Goal: Transaction & Acquisition: Purchase product/service

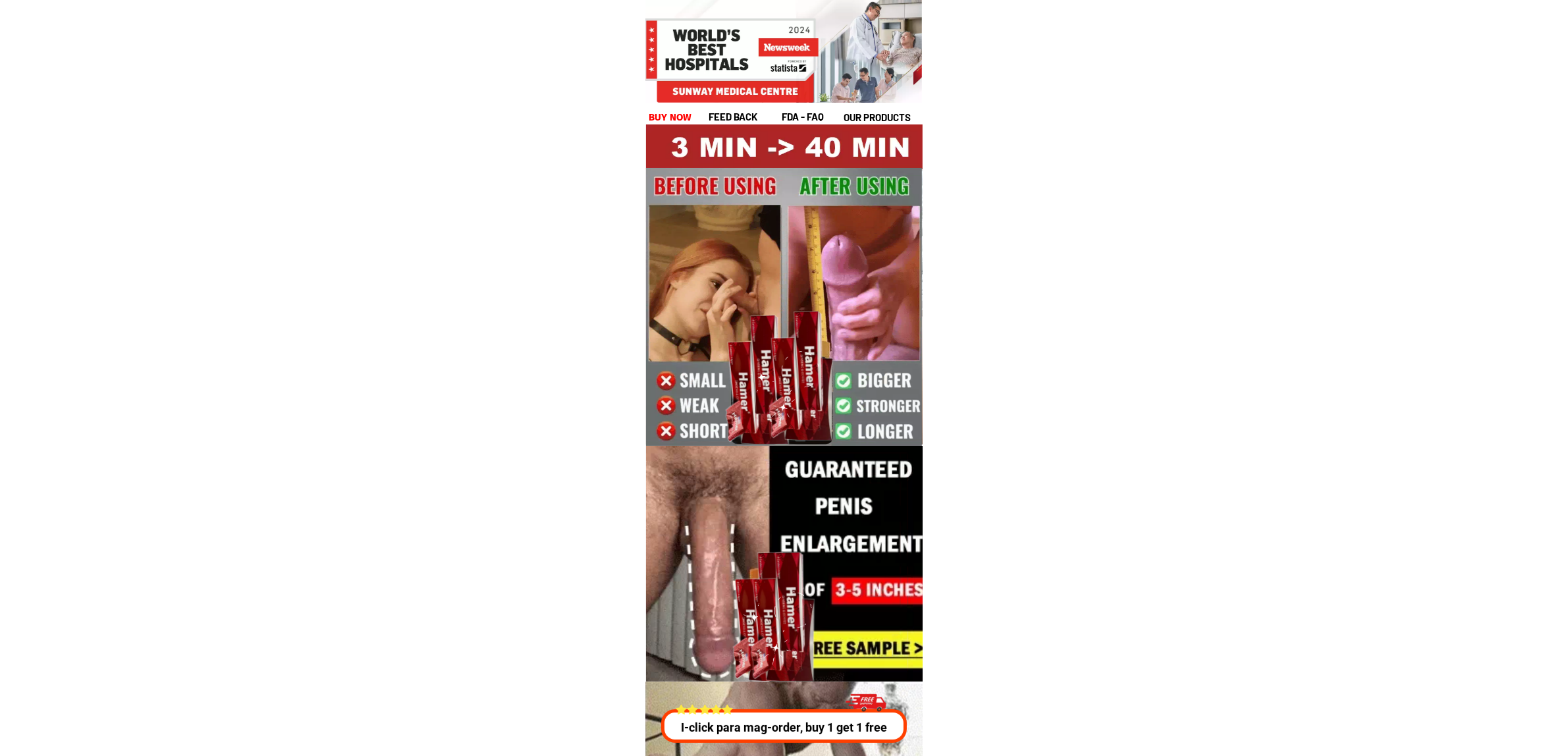
click at [670, 118] on h1 "buy now" at bounding box center [671, 118] width 43 height 15
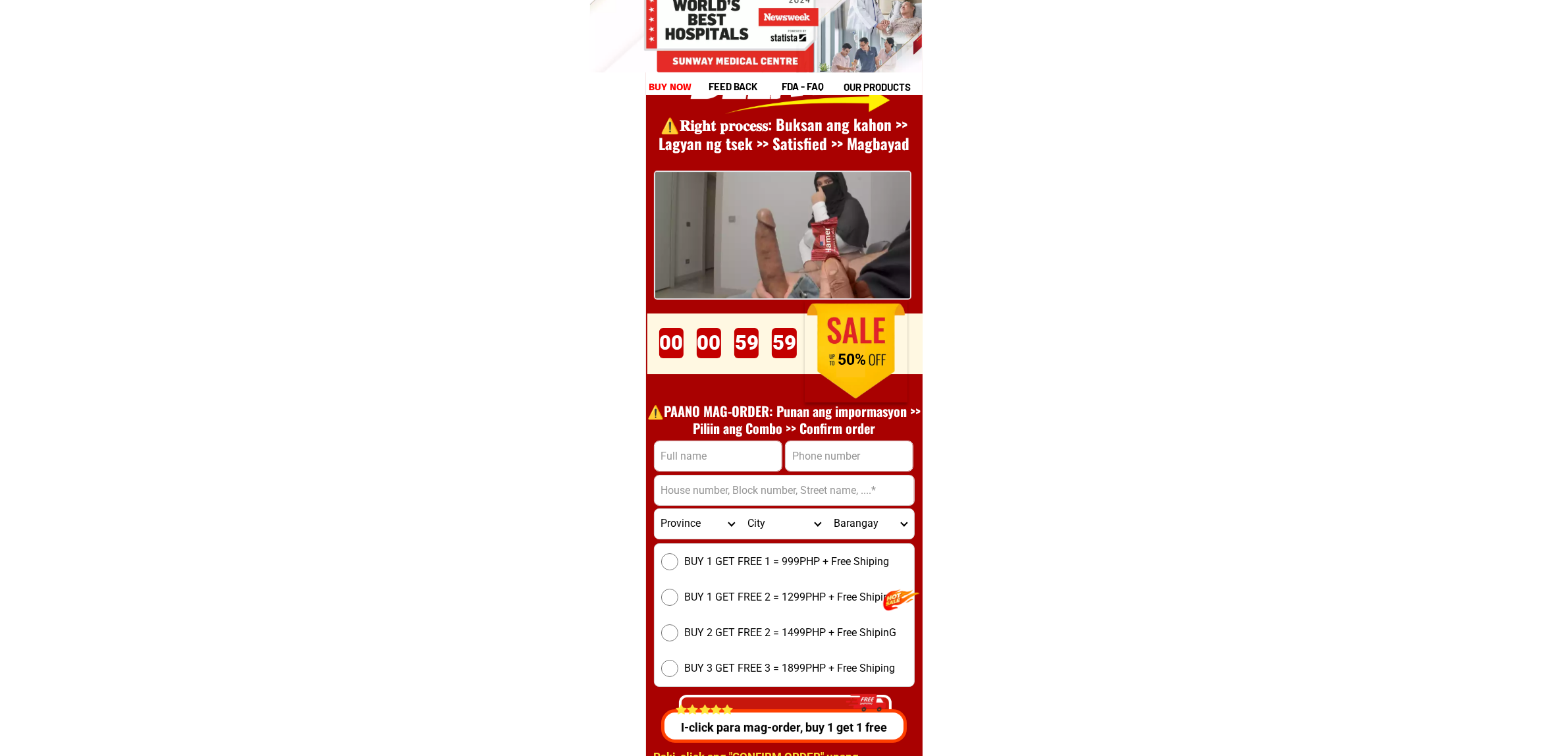
scroll to position [18113, 0]
click at [865, 455] on input "Input phone_number" at bounding box center [849, 455] width 127 height 30
paste input "09074421666"
type input "09074421666"
click at [736, 462] on input "Input full_name" at bounding box center [718, 455] width 127 height 30
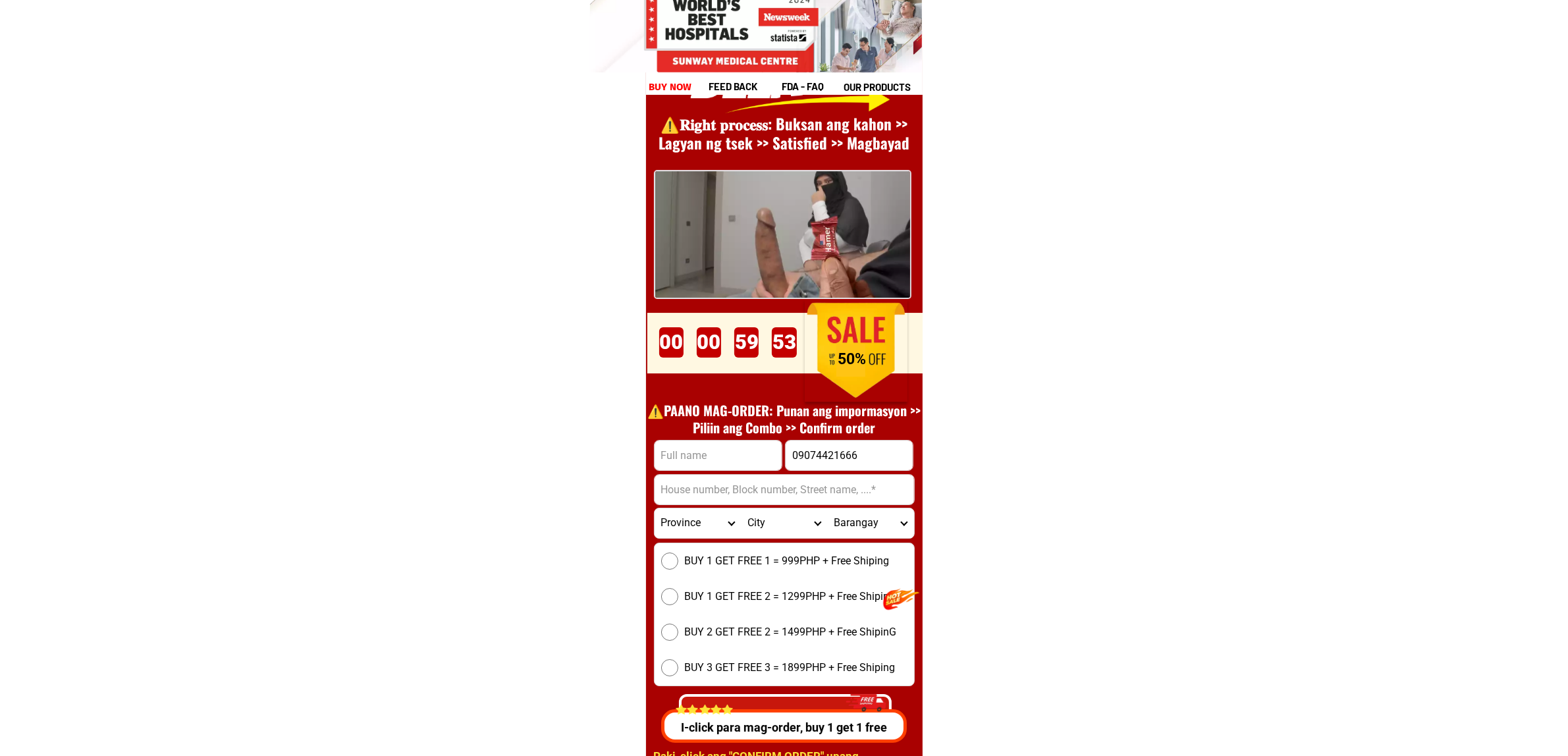
paste input "[PERSON_NAME] A, Madendog"
type input "[PERSON_NAME] A, Madendog"
click at [735, 486] on input "Input address" at bounding box center [784, 489] width 259 height 30
paste input "[GEOGRAPHIC_DATA][MEDICAL_DATA], [GEOGRAPHIC_DATA], [GEOGRAPHIC_DATA]"
type input "[GEOGRAPHIC_DATA][MEDICAL_DATA], [GEOGRAPHIC_DATA], [GEOGRAPHIC_DATA]"
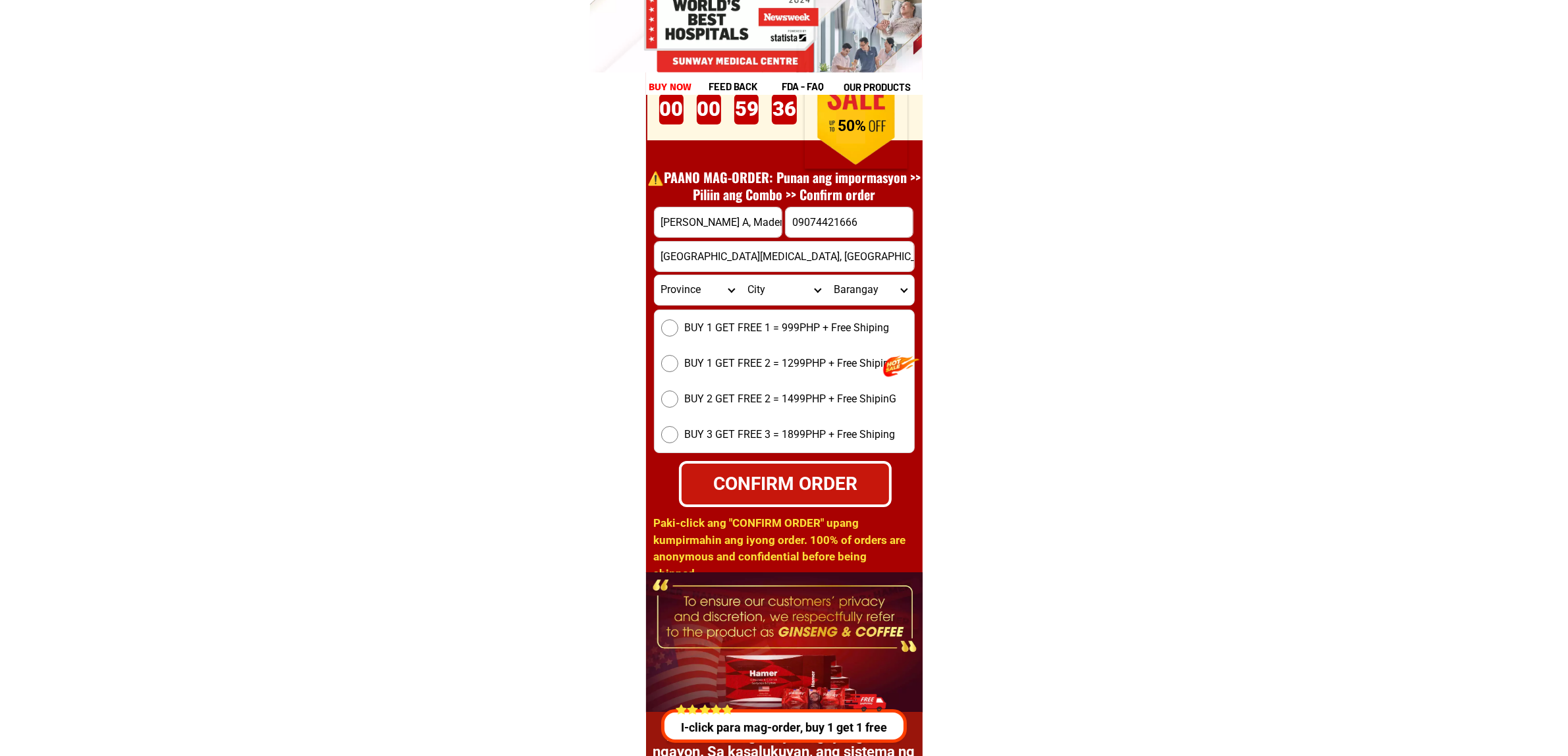
scroll to position [18361, 0]
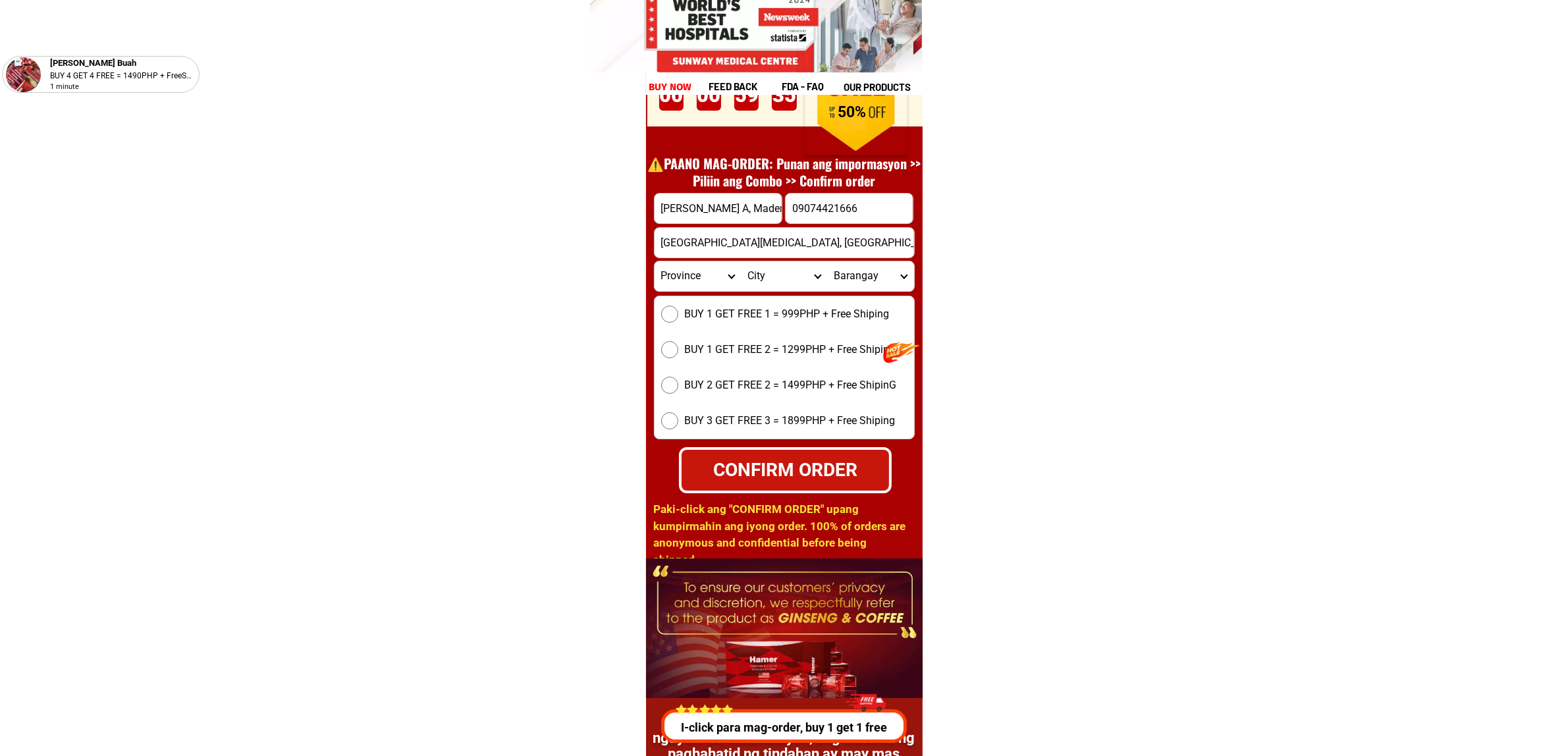
click at [781, 358] on div "BUY 1 GET FREE 1 = 999PHP + Free Shiping BUY 1 GET FREE 2 = 1299PHP + Free Ship…" at bounding box center [784, 368] width 261 height 143
drag, startPoint x: 789, startPoint y: 352, endPoint x: 807, endPoint y: 407, distance: 57.9
click at [789, 351] on span "BUY 1 GET FREE 2 = 1299PHP + Free Shiping" at bounding box center [790, 349] width 211 height 16
click at [678, 351] on input "BUY 1 GET FREE 2 = 1299PHP + Free Shiping" at bounding box center [670, 349] width 18 height 18
click at [768, 458] on div "CONFIRM ORDER" at bounding box center [785, 469] width 208 height 28
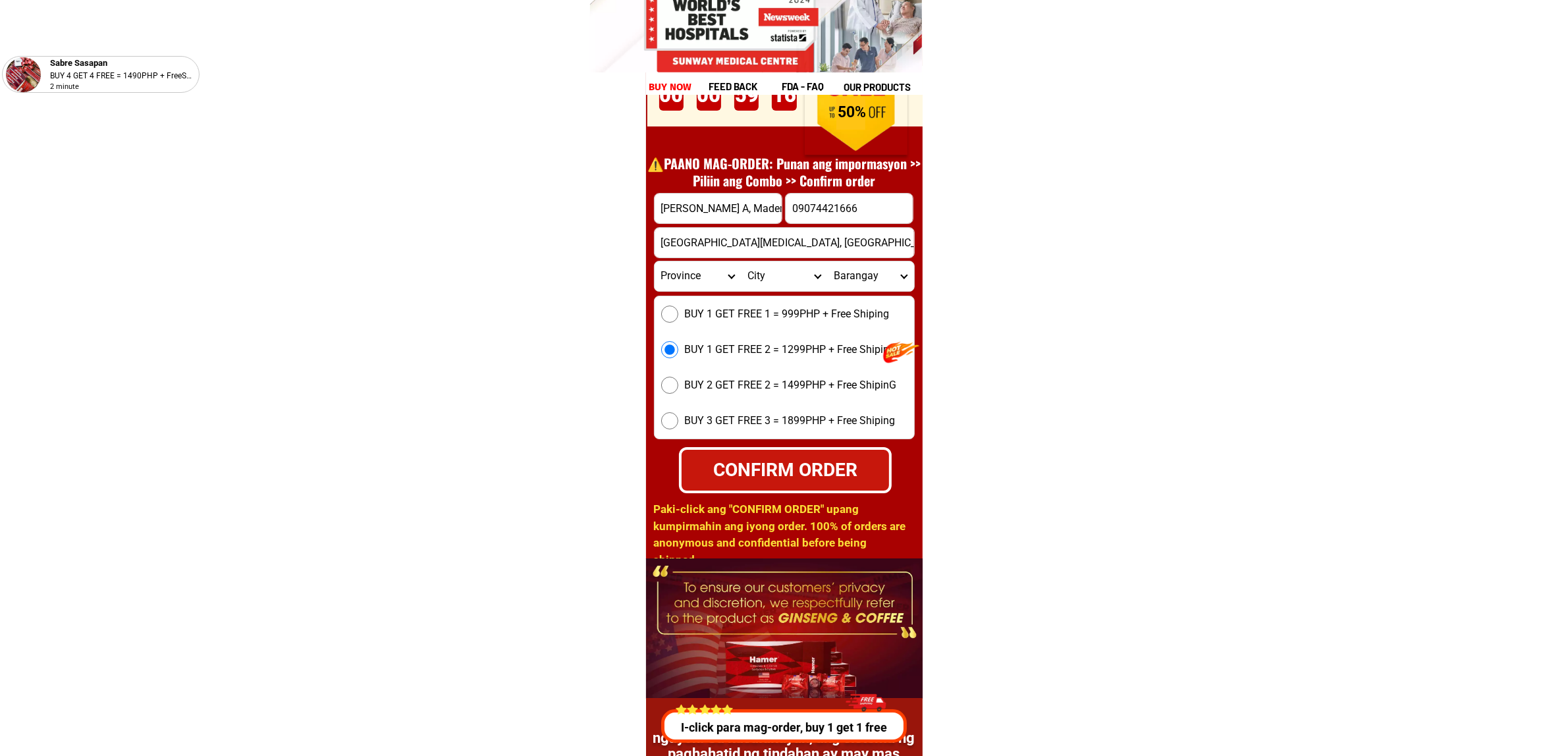
radio input "true"
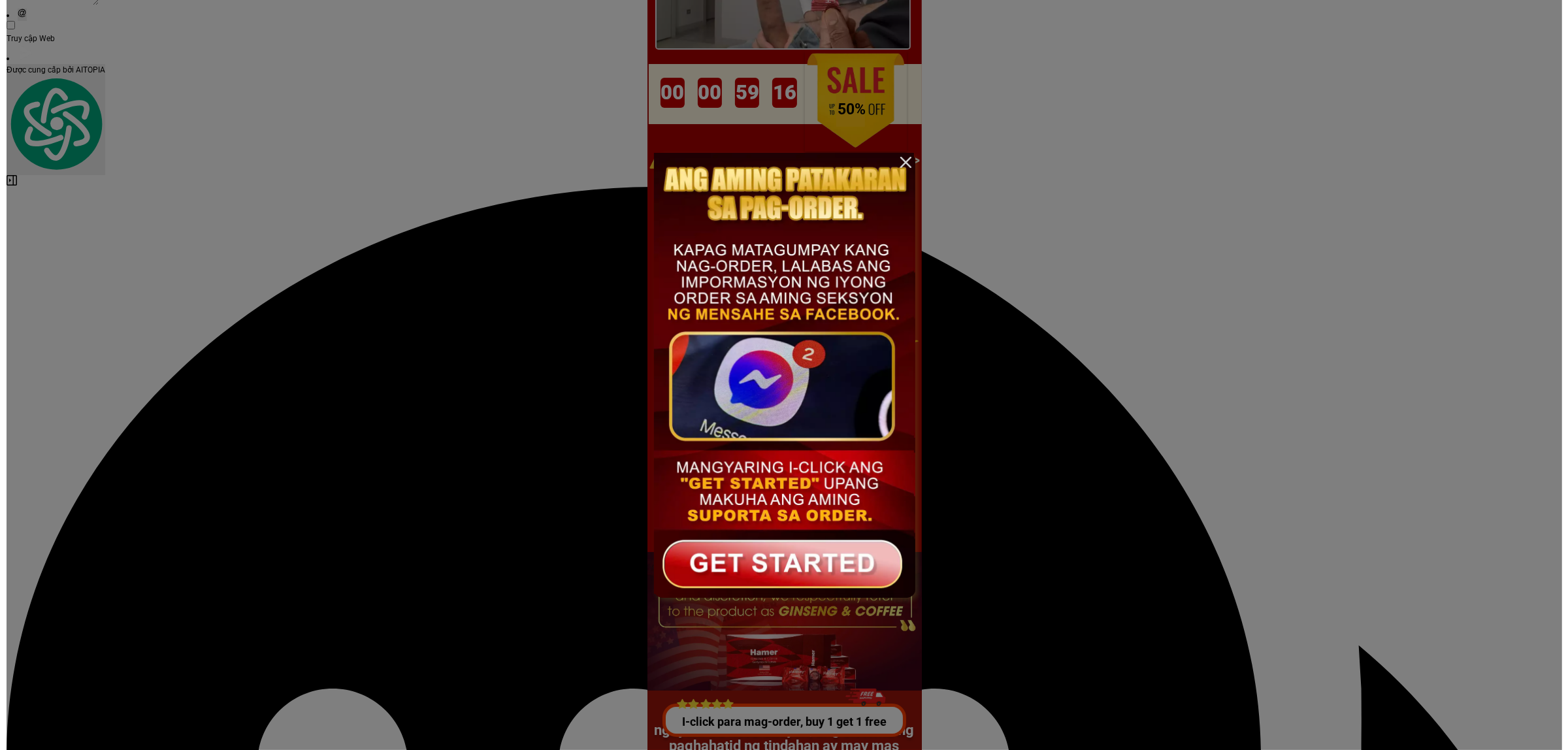
scroll to position [0, 0]
